Goal: Check status: Check status

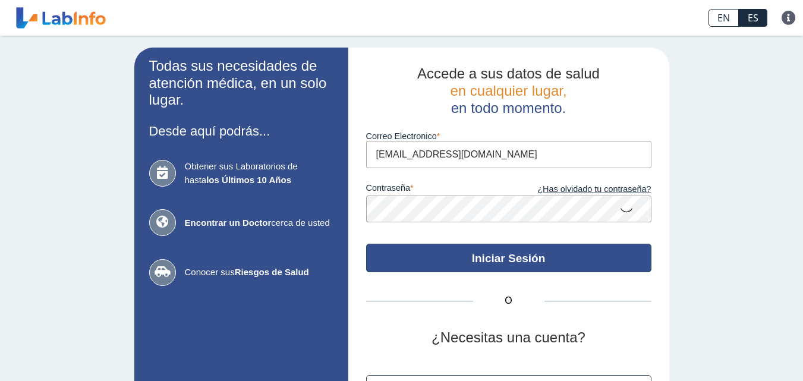
type input "[EMAIL_ADDRESS][DOMAIN_NAME]"
click at [424, 256] on button "Iniciar Sesión" at bounding box center [508, 258] width 285 height 29
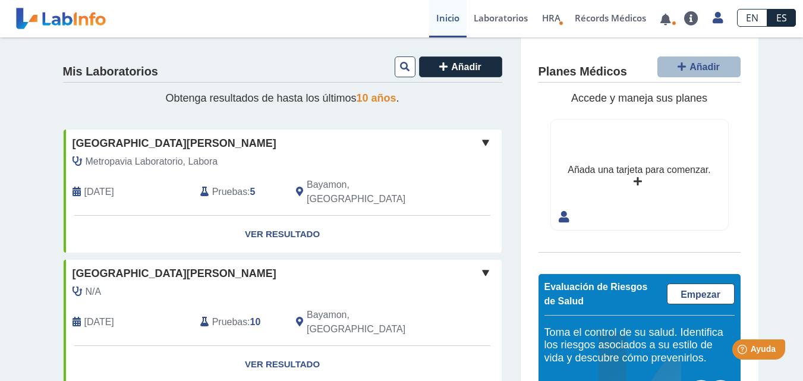
click at [250, 187] on b "5" at bounding box center [252, 192] width 5 height 10
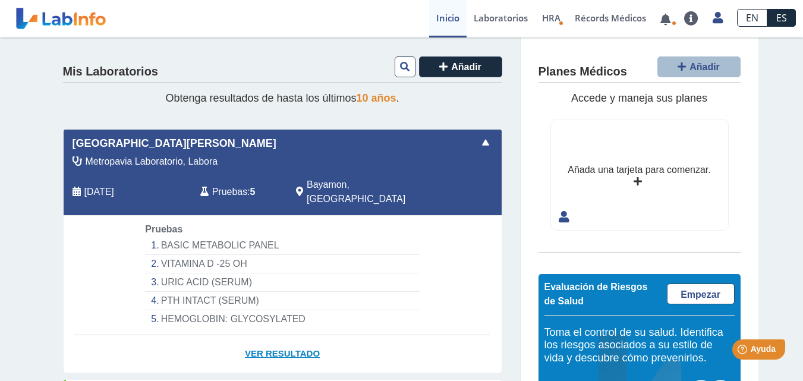
click at [269, 337] on link "Ver Resultado" at bounding box center [283, 353] width 438 height 37
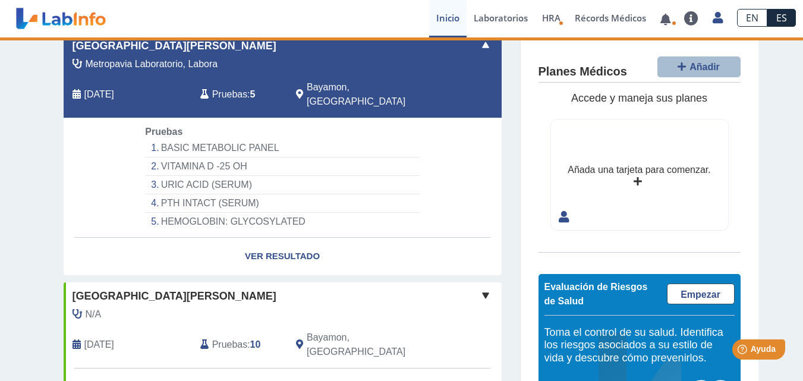
scroll to position [162, 0]
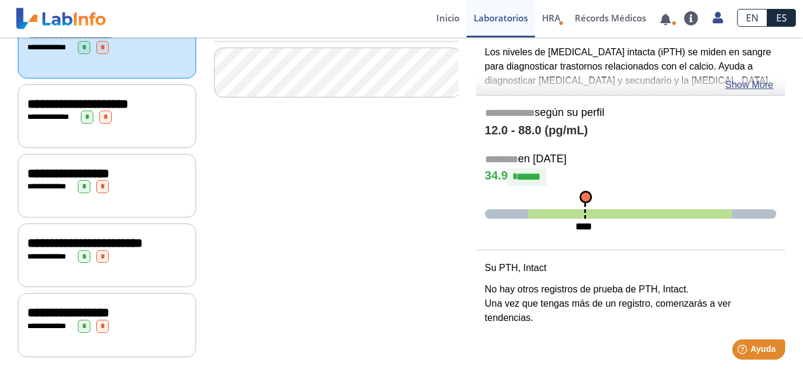
scroll to position [191, 0]
click at [113, 320] on div "**********" at bounding box center [106, 326] width 159 height 13
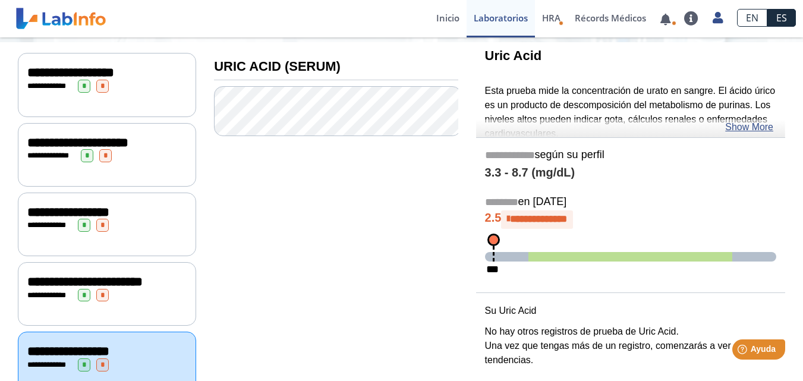
scroll to position [132, 0]
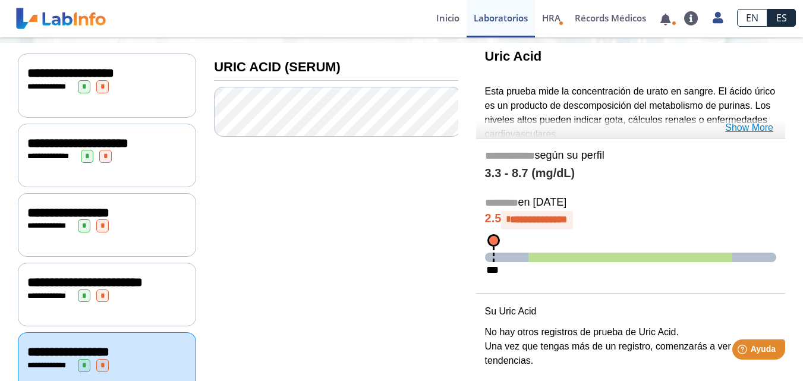
click at [749, 122] on link "Show More" at bounding box center [749, 128] width 48 height 14
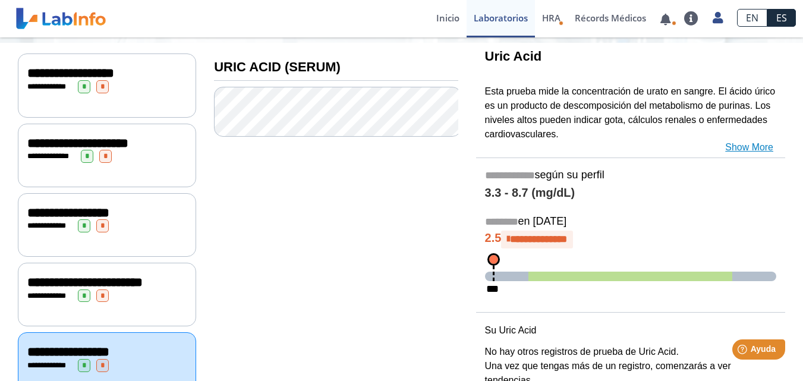
click at [739, 147] on link "Show More" at bounding box center [749, 147] width 48 height 14
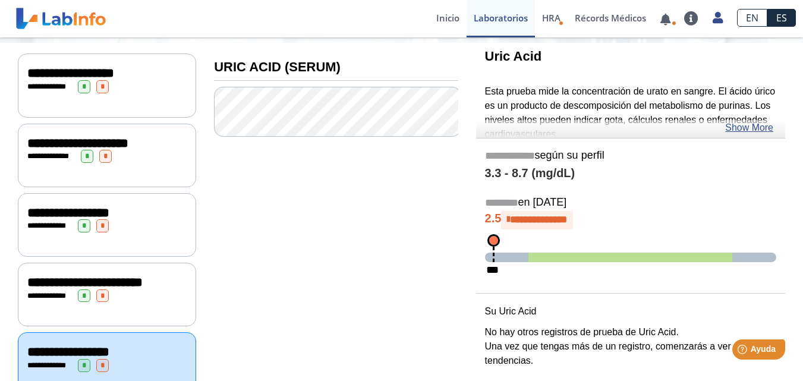
click at [135, 289] on div "**********" at bounding box center [106, 282] width 159 height 14
